Goal: Task Accomplishment & Management: Contribute content

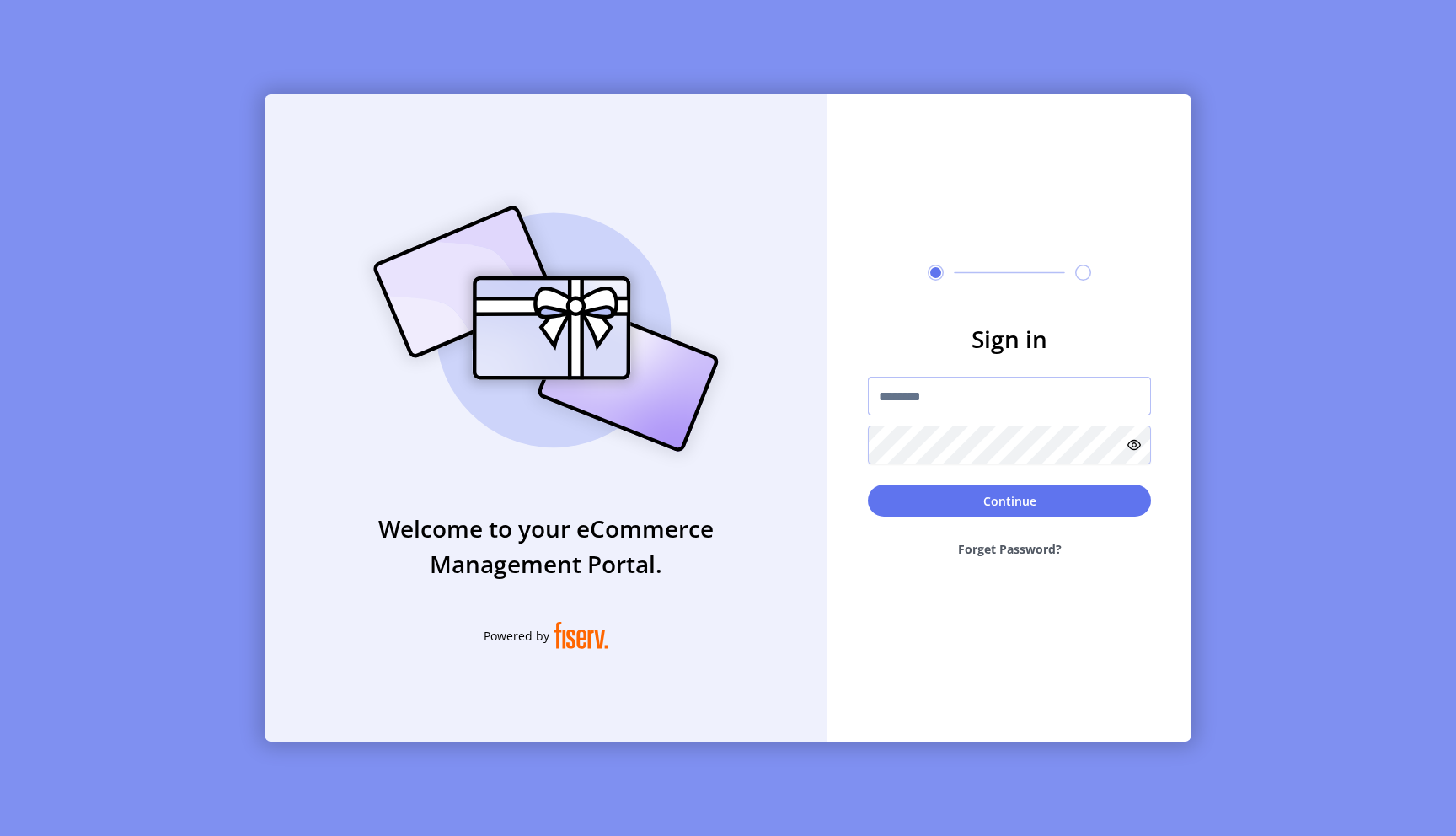
click at [960, 390] on input "text" at bounding box center [1009, 395] width 283 height 39
type input "**********"
click at [867, 484] on button "Continue" at bounding box center [1009, 500] width 283 height 32
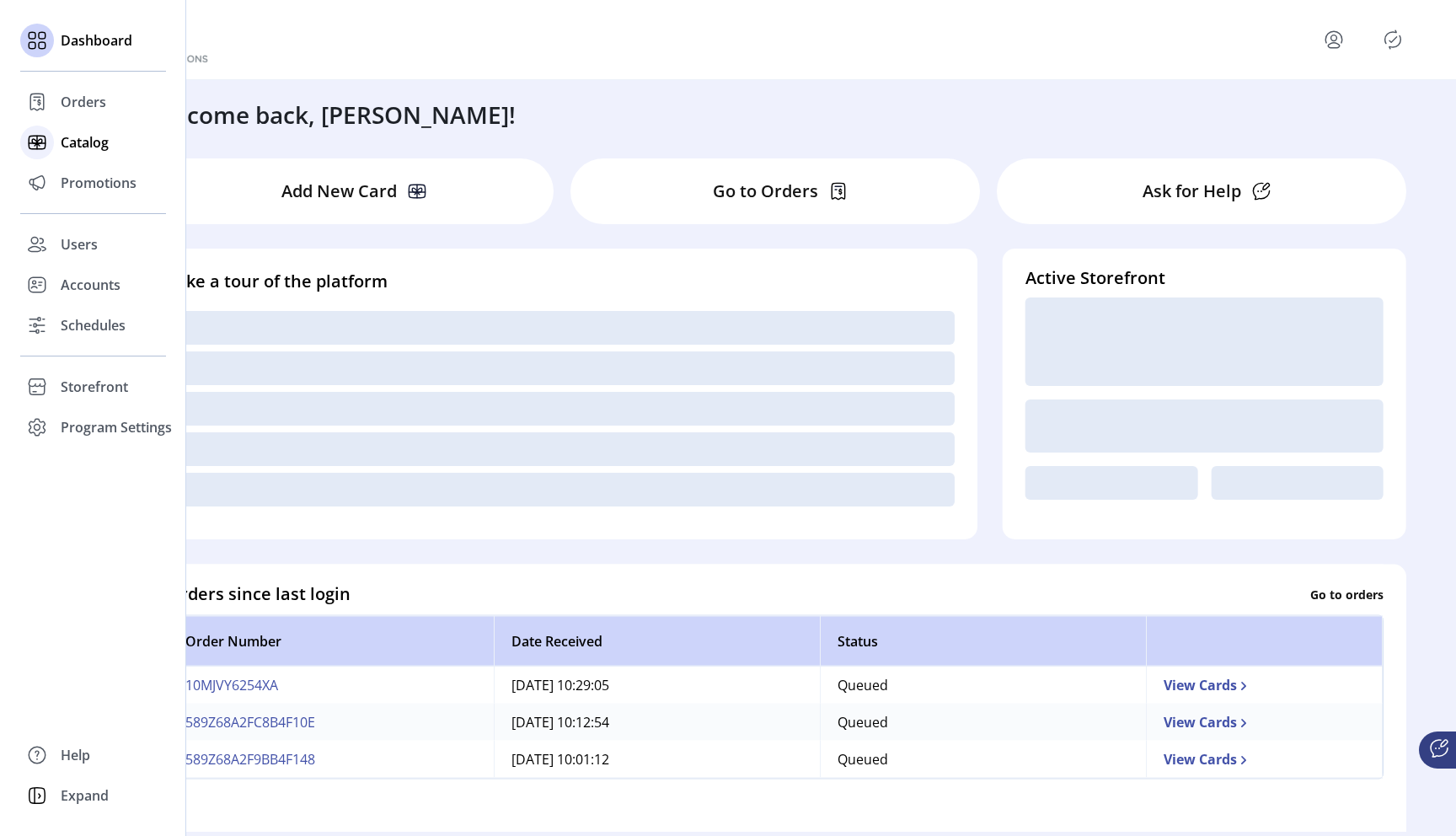
click at [80, 136] on span "Catalog" at bounding box center [84, 142] width 48 height 20
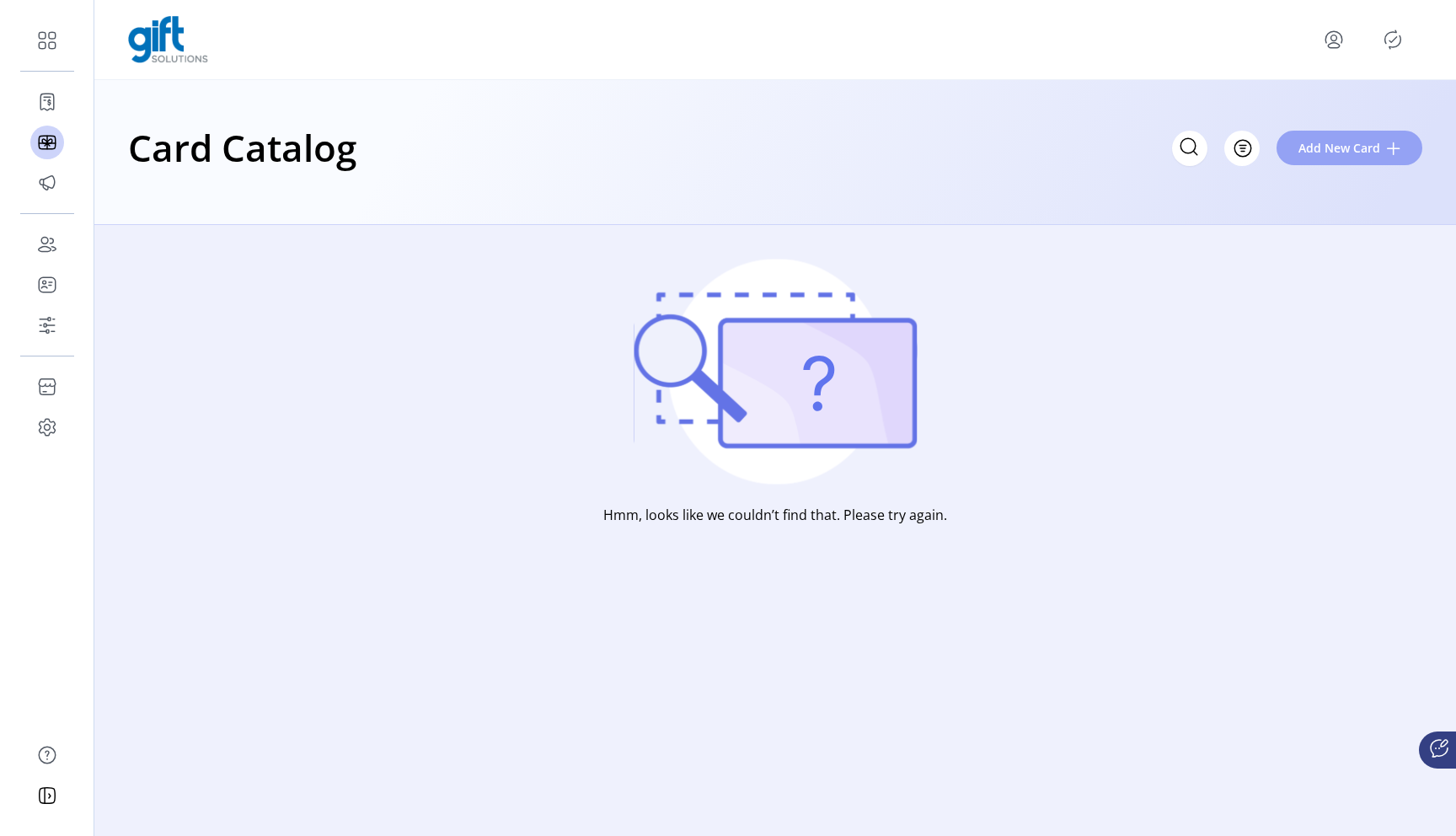
click at [1344, 146] on span "Add New Card" at bounding box center [1339, 148] width 82 height 18
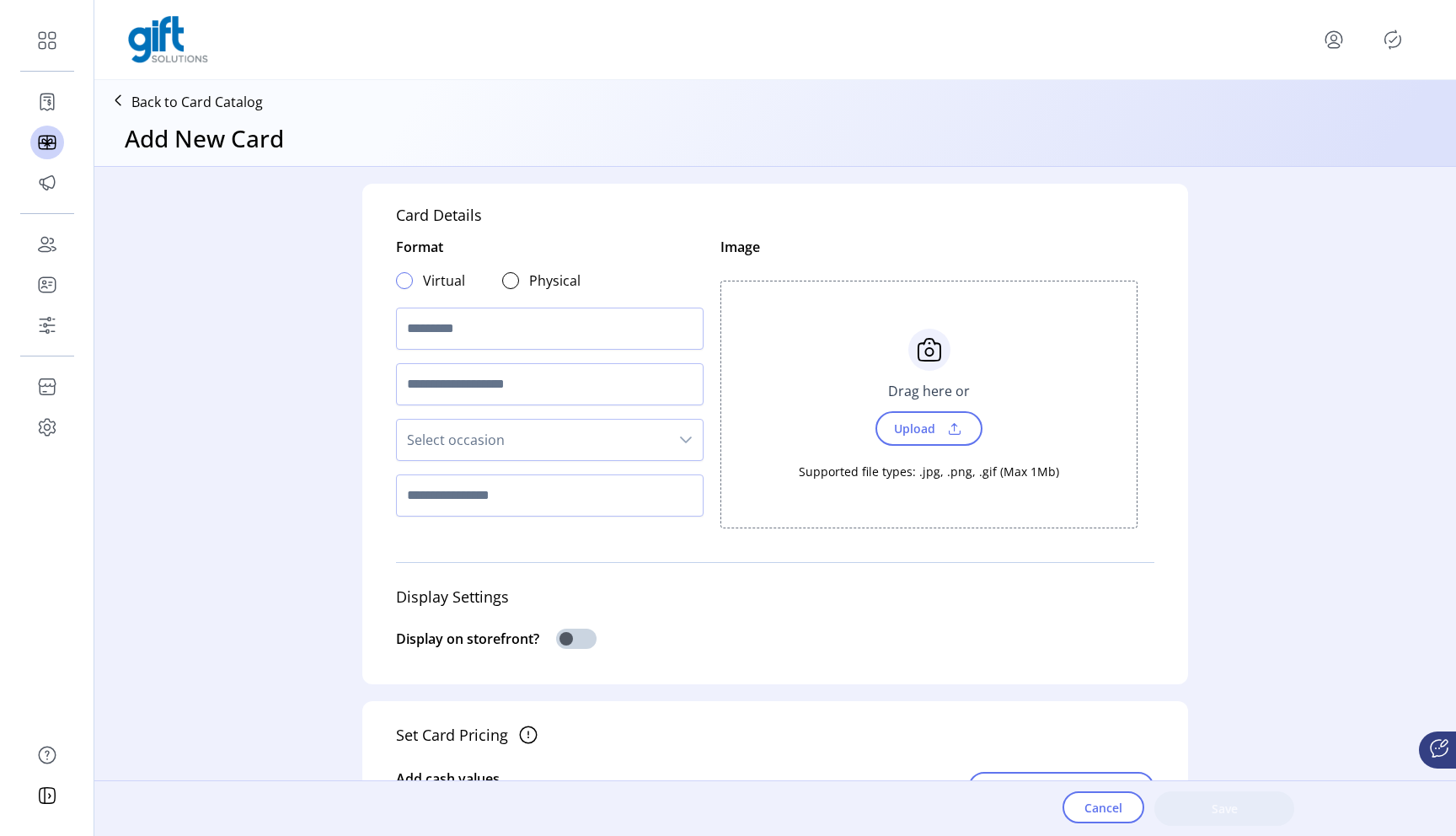
click at [399, 286] on div at bounding box center [405, 281] width 17 height 17
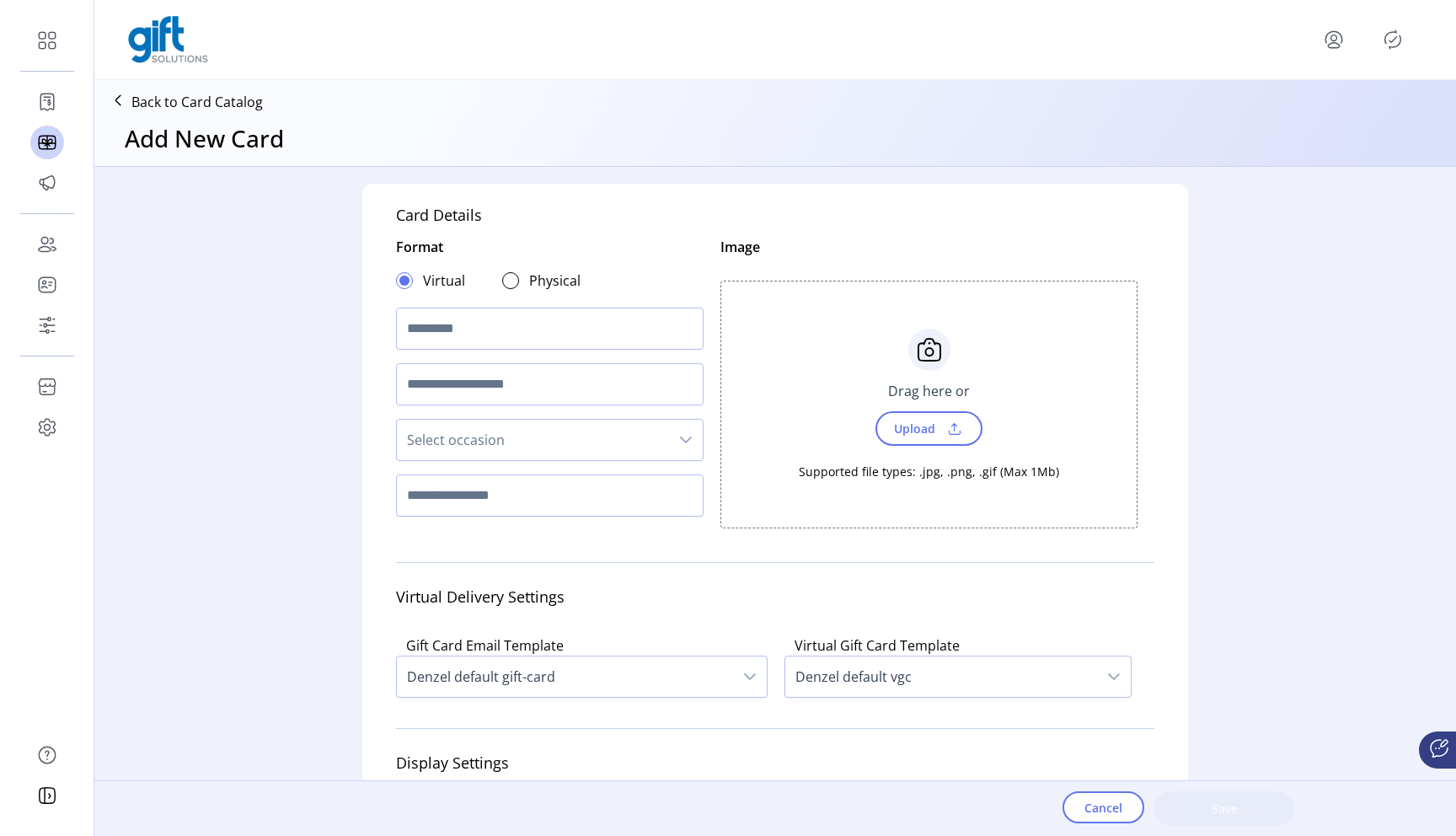
click at [449, 350] on div at bounding box center [550, 328] width 307 height 56
click at [458, 342] on input "text" at bounding box center [550, 328] width 307 height 42
type input "**********"
click at [495, 386] on input "text" at bounding box center [550, 384] width 307 height 42
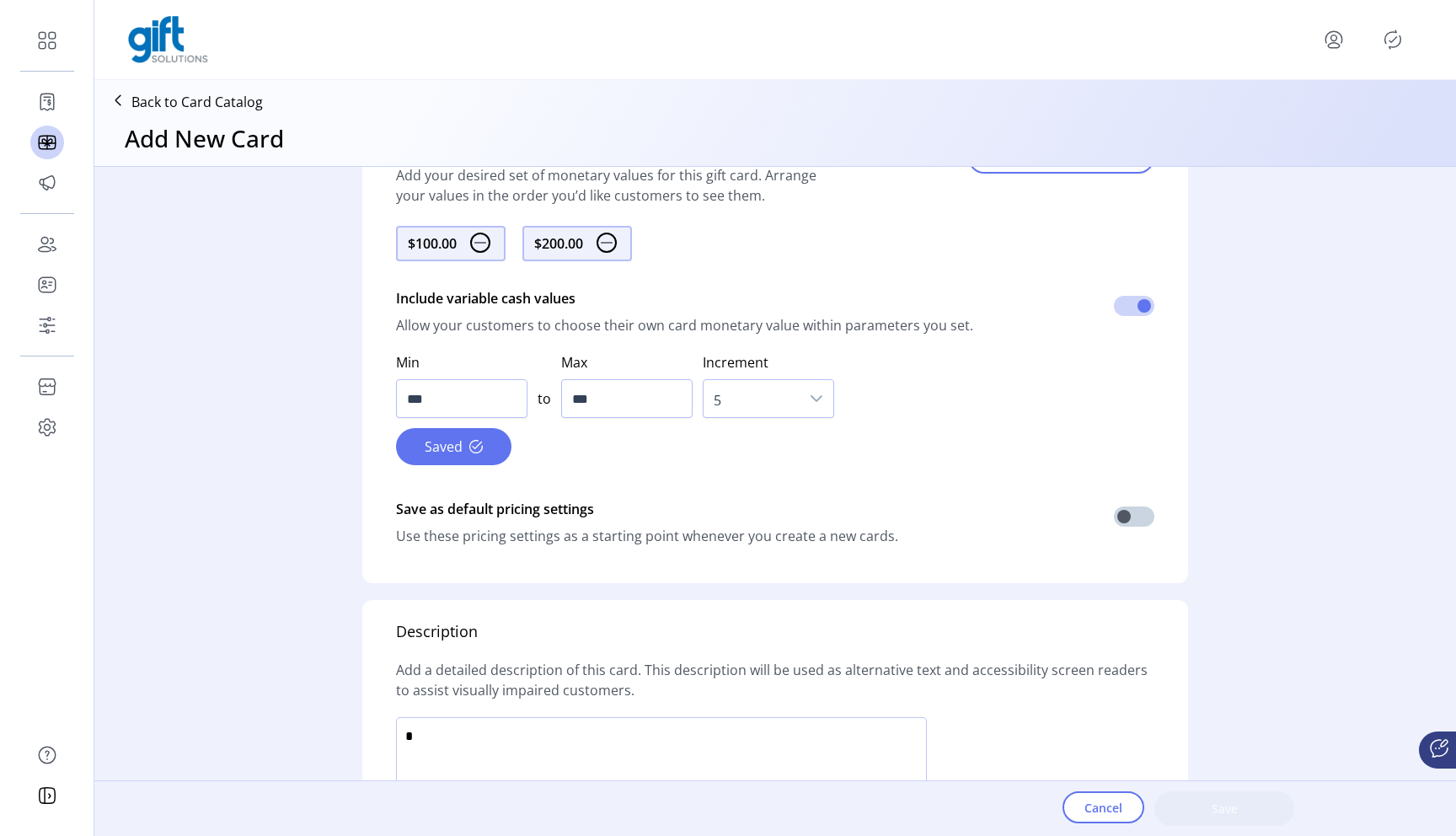
scroll to position [1014, 0]
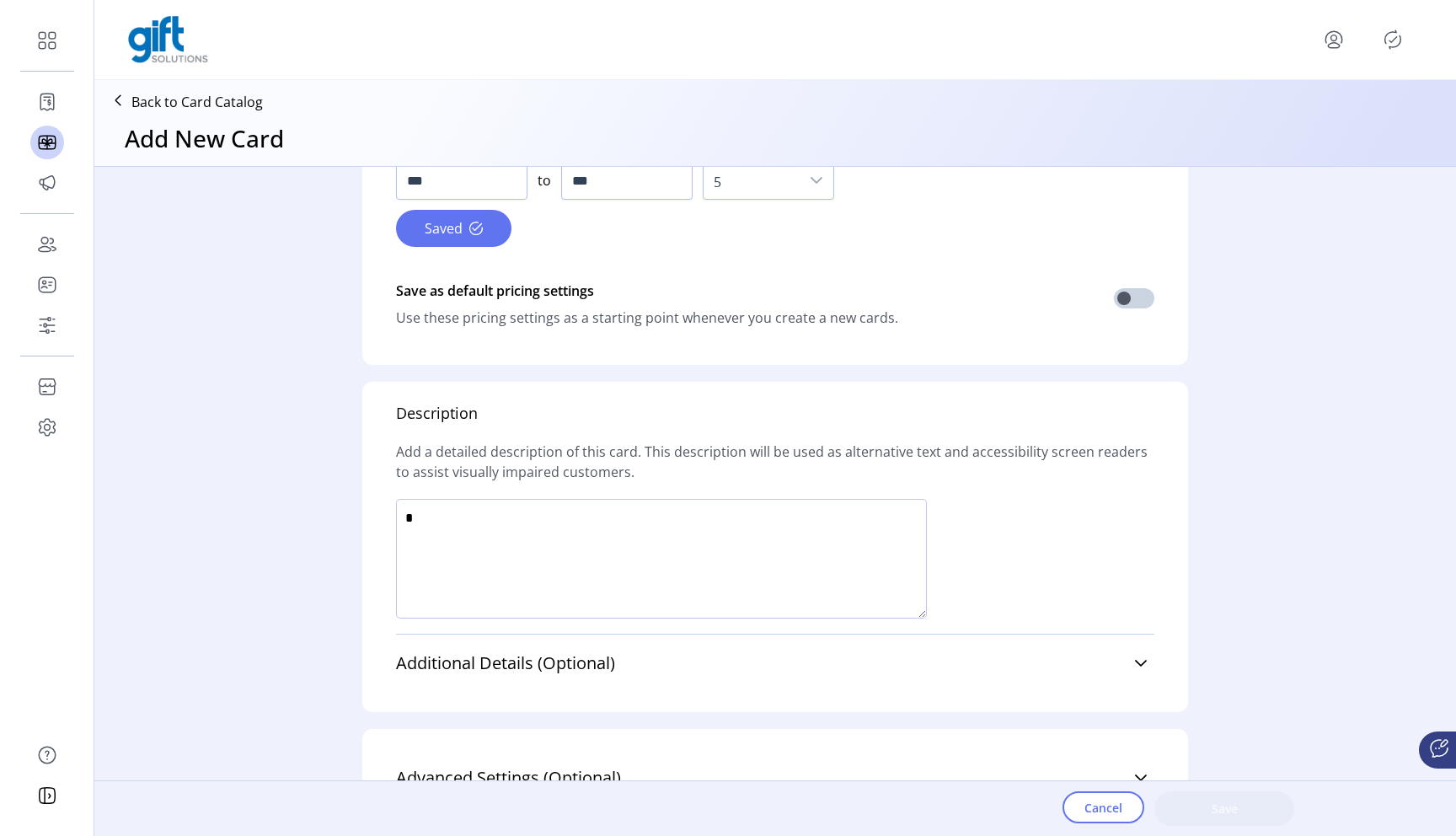
type input "********"
click at [507, 522] on textarea at bounding box center [662, 558] width 531 height 119
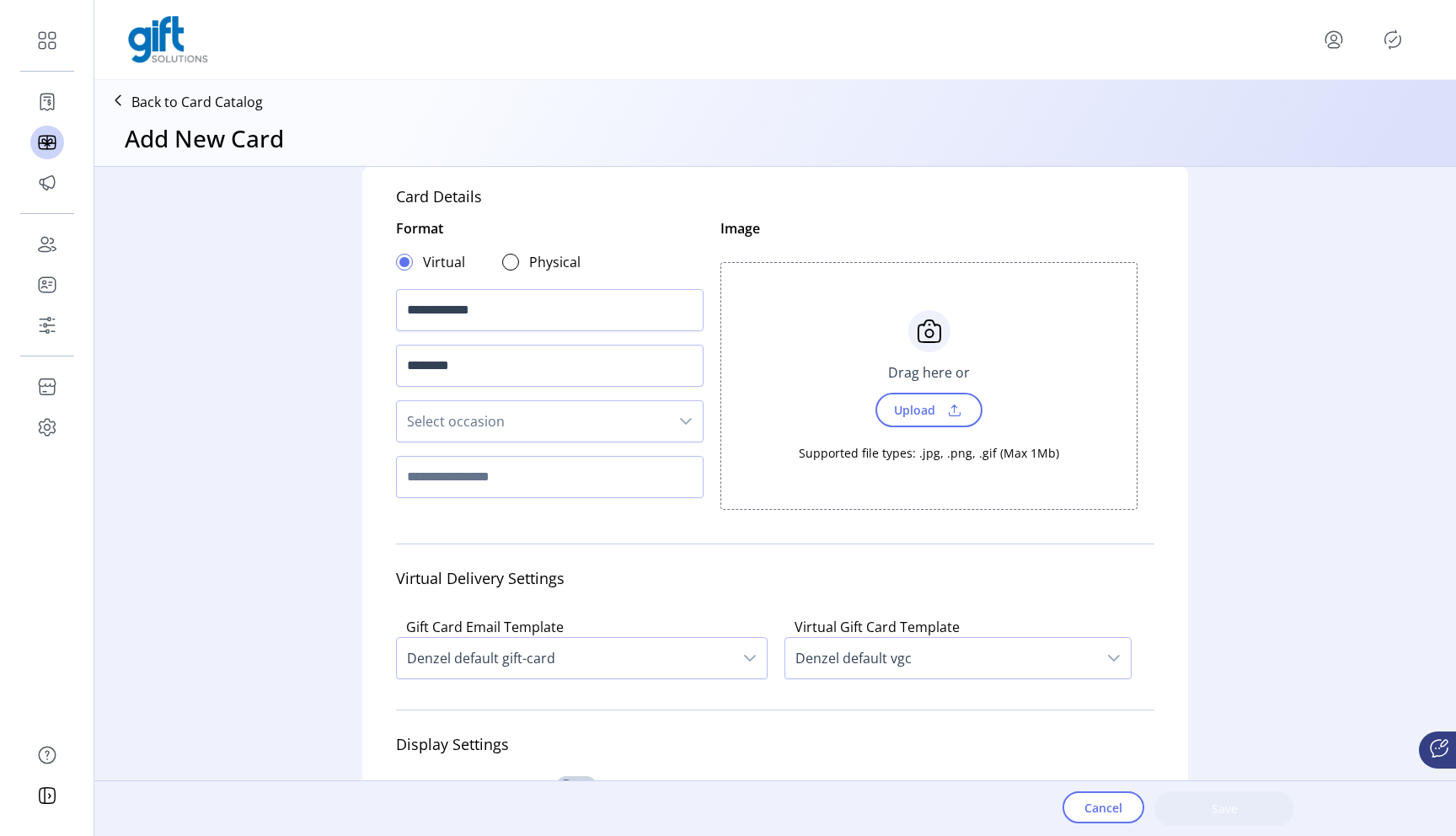
scroll to position [0, 0]
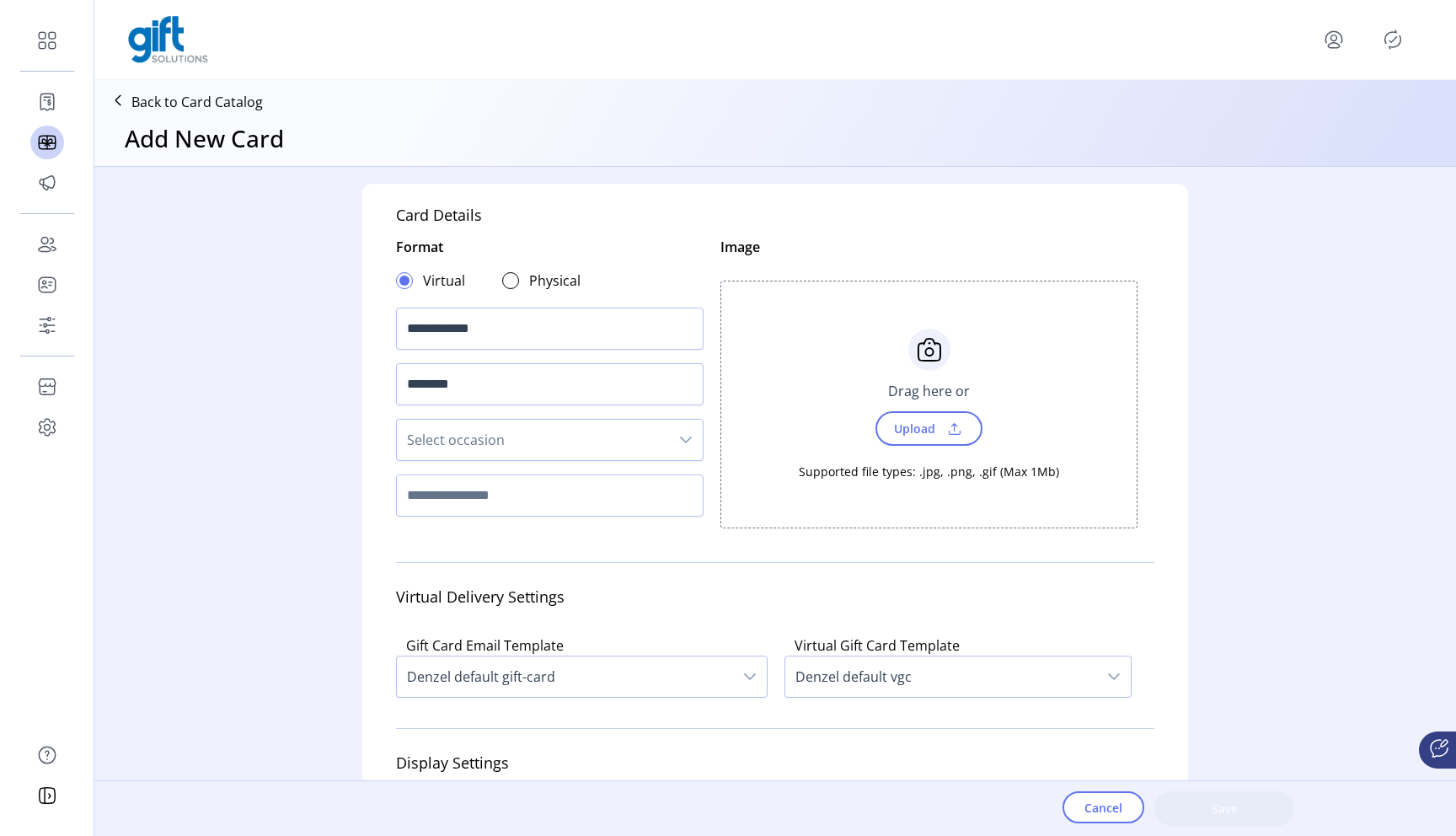
type textarea "****"
click at [907, 432] on span "Upload" at bounding box center [912, 428] width 58 height 25
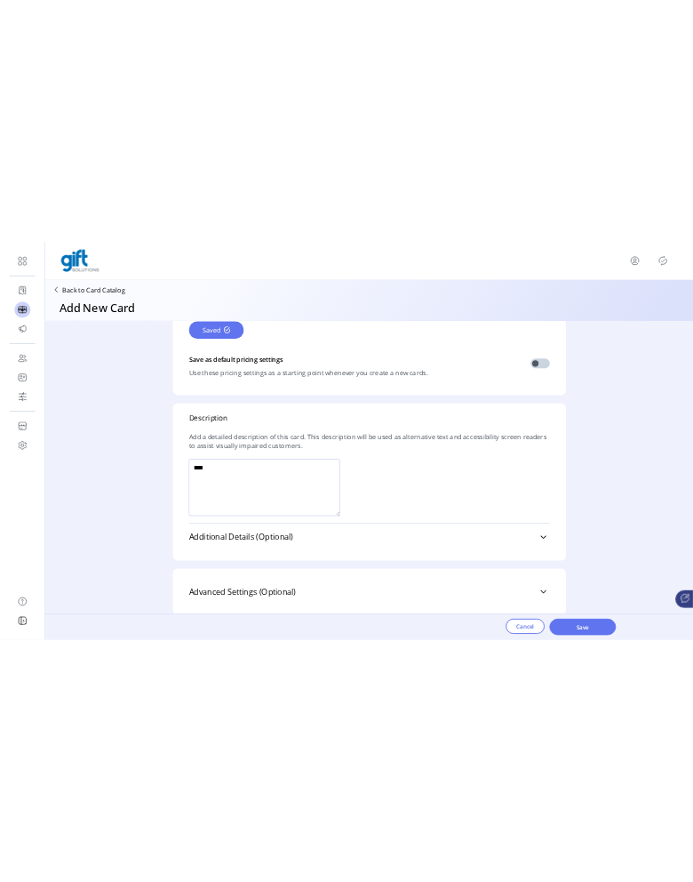
scroll to position [1176, 0]
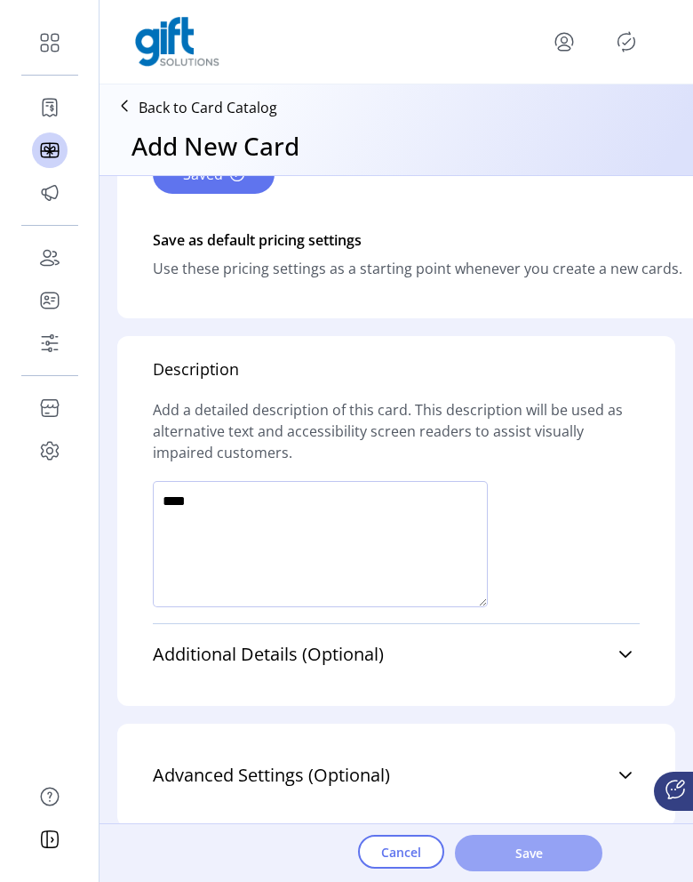
click at [556, 852] on span "Save" at bounding box center [528, 852] width 101 height 19
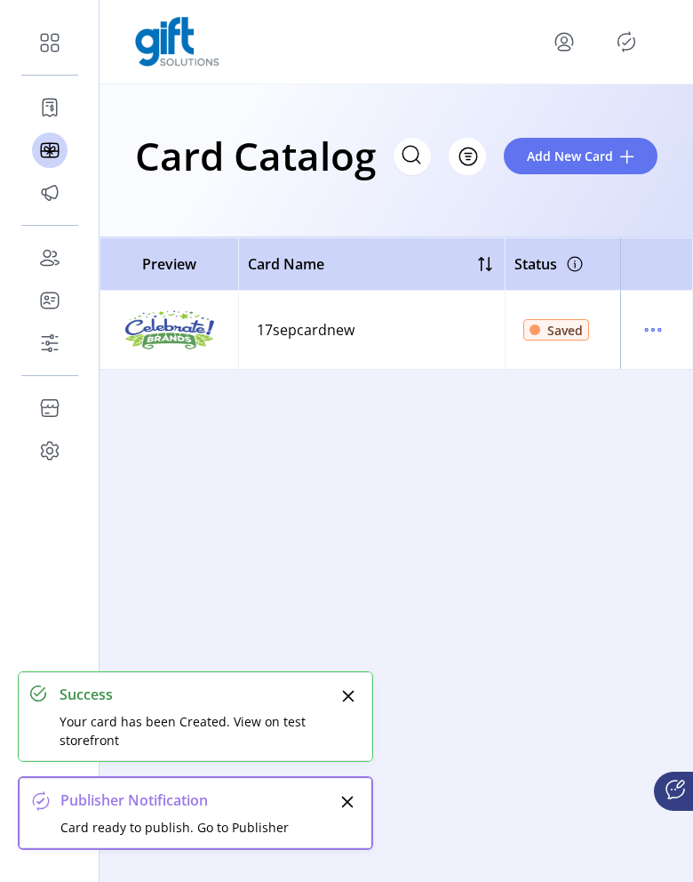
click at [621, 44] on icon "Publisher Panel" at bounding box center [626, 42] width 28 height 28
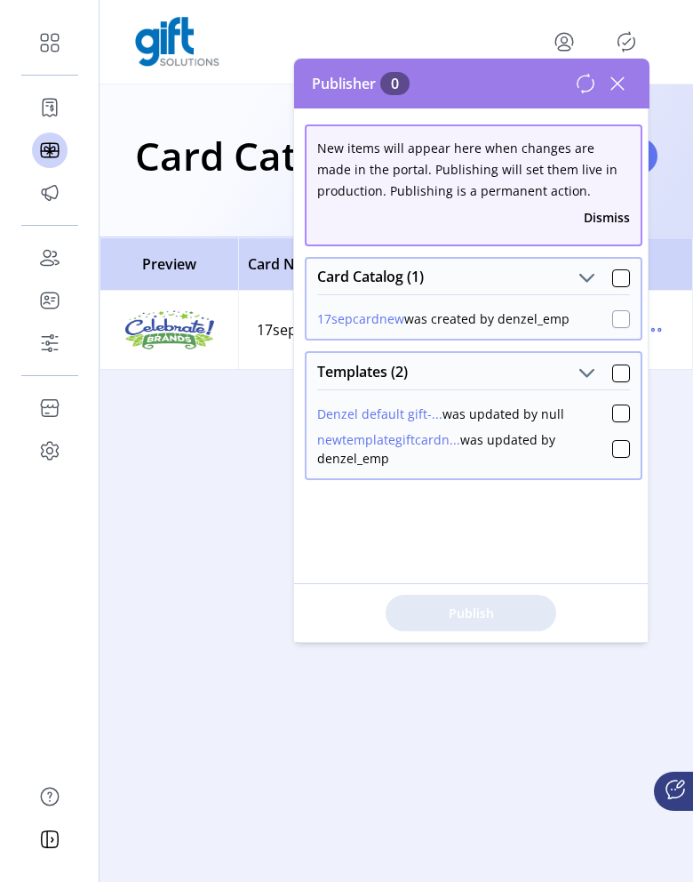
click at [612, 325] on div at bounding box center [621, 319] width 18 height 18
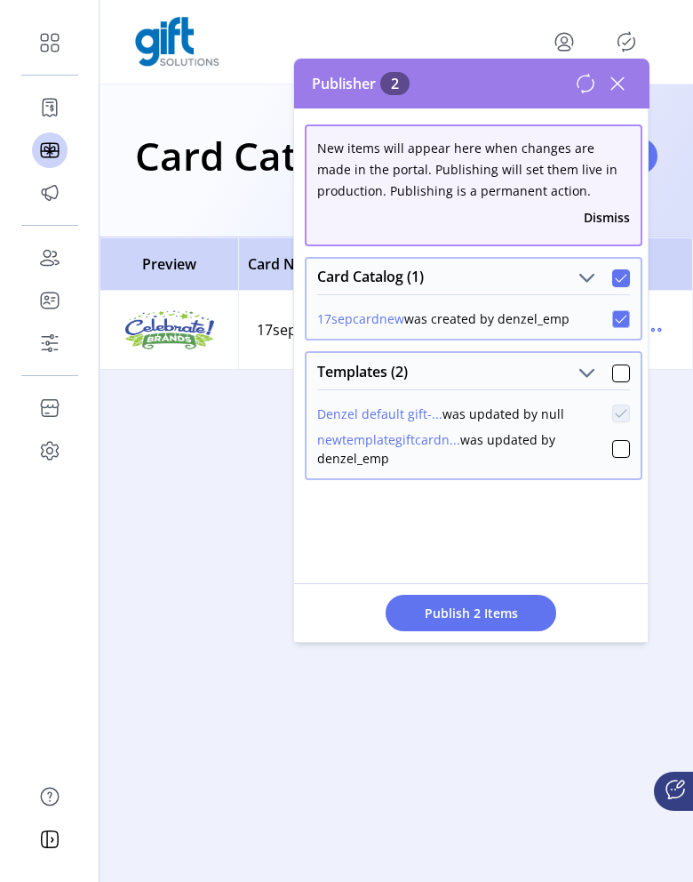
scroll to position [10, 5]
click at [484, 607] on span "Publish 2 Items" at bounding box center [471, 612] width 124 height 19
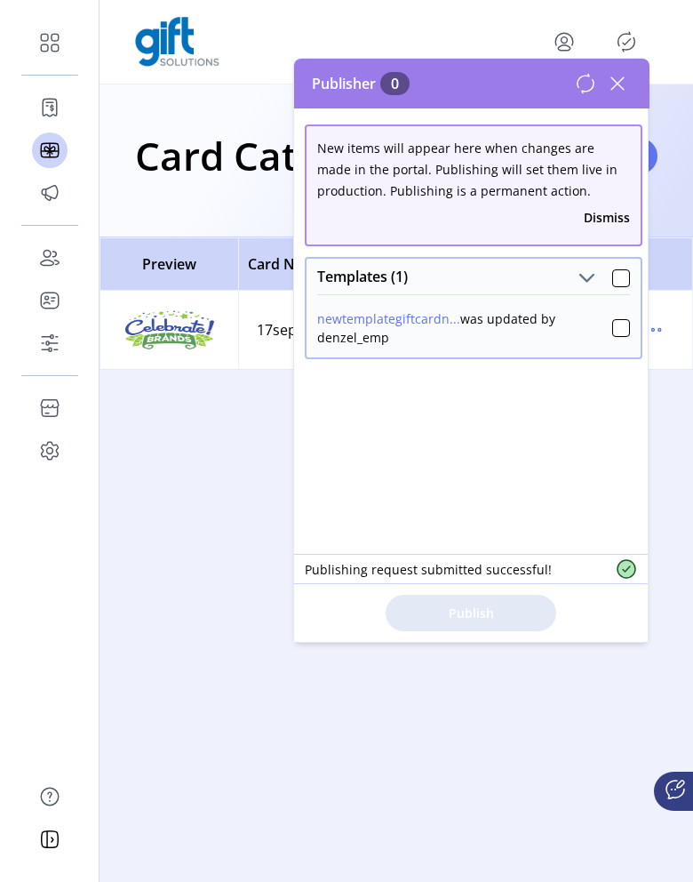
click at [623, 84] on icon at bounding box center [617, 83] width 28 height 28
